Goal: Task Accomplishment & Management: Manage account settings

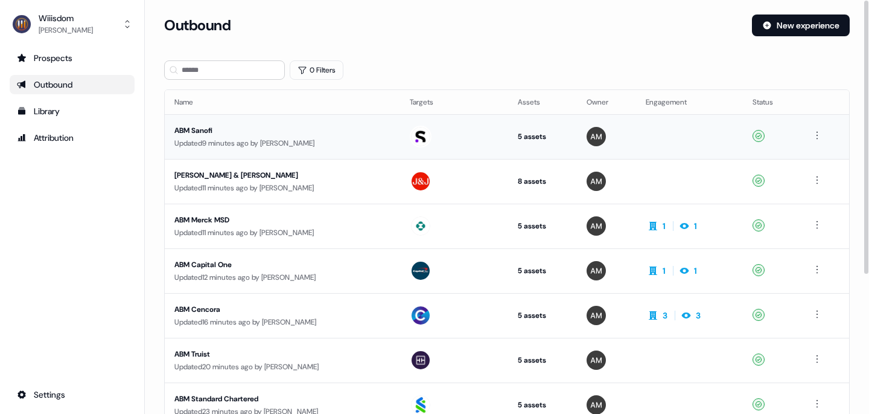
click at [189, 129] on div "ABM Sanofi" at bounding box center [282, 130] width 216 height 12
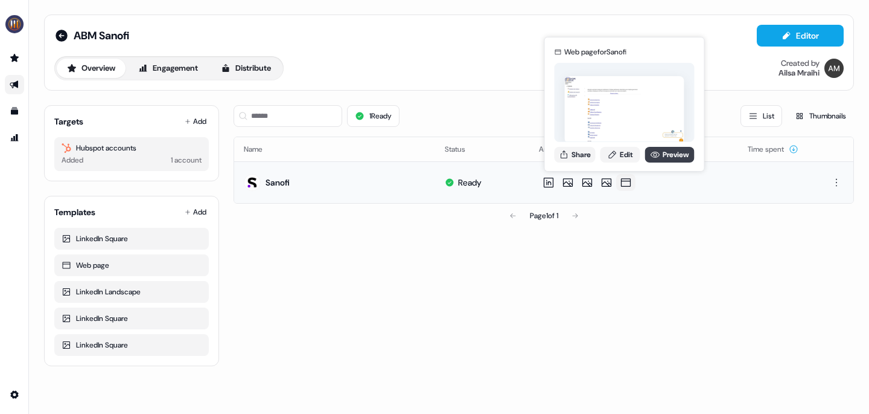
click at [668, 155] on link "Preview" at bounding box center [670, 155] width 50 height 16
click at [629, 155] on link "Edit" at bounding box center [621, 155] width 40 height 16
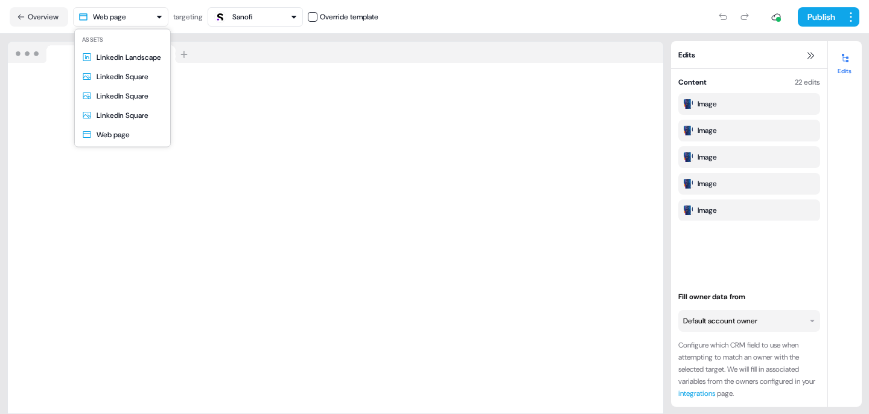
click at [159, 20] on html "For the best experience switch devices to a bigger screen. Go to [DOMAIN_NAME] …" at bounding box center [434, 207] width 869 height 414
click at [264, 19] on html "For the best experience switch devices to a bigger screen. Go to [DOMAIN_NAME] …" at bounding box center [434, 207] width 869 height 414
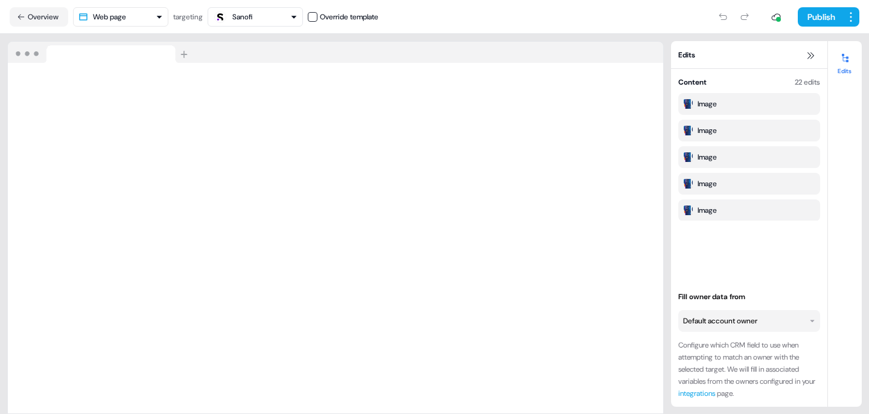
click at [292, 17] on div "Sanofi" at bounding box center [255, 17] width 85 height 14
click at [423, 13] on div "Publish" at bounding box center [619, 17] width 481 height 24
click at [814, 322] on html "For the best experience switch devices to a bigger screen. Go to [DOMAIN_NAME] …" at bounding box center [434, 207] width 869 height 414
click at [800, 289] on html "For the best experience switch devices to a bigger screen. Go to [DOMAIN_NAME] …" at bounding box center [434, 207] width 869 height 414
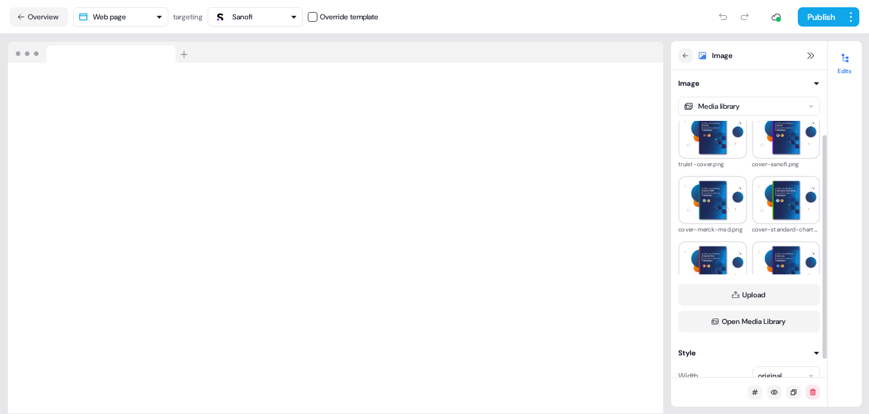
scroll to position [112, 0]
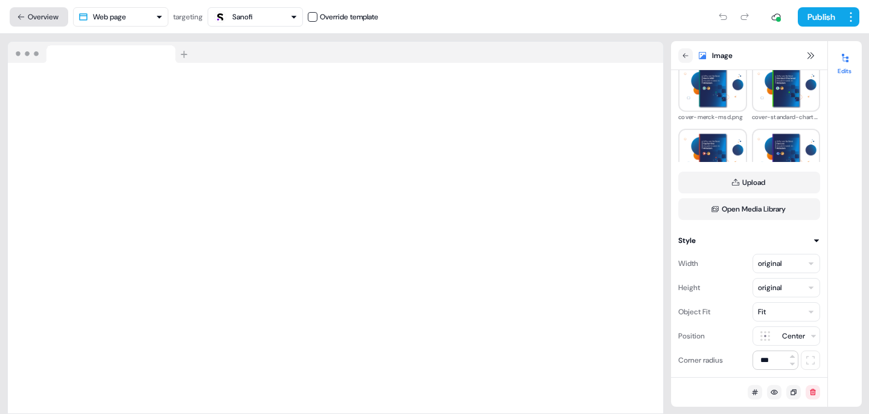
click at [18, 13] on icon at bounding box center [21, 17] width 8 height 8
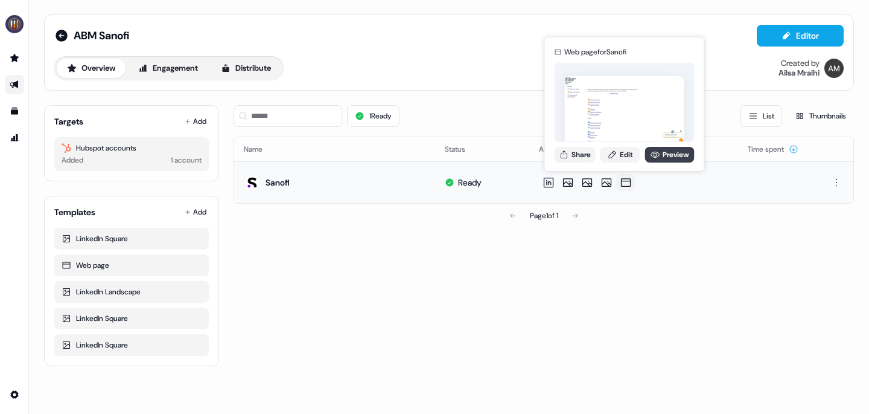
click at [658, 155] on icon at bounding box center [656, 155] width 10 height 10
